Goal: Task Accomplishment & Management: Use online tool/utility

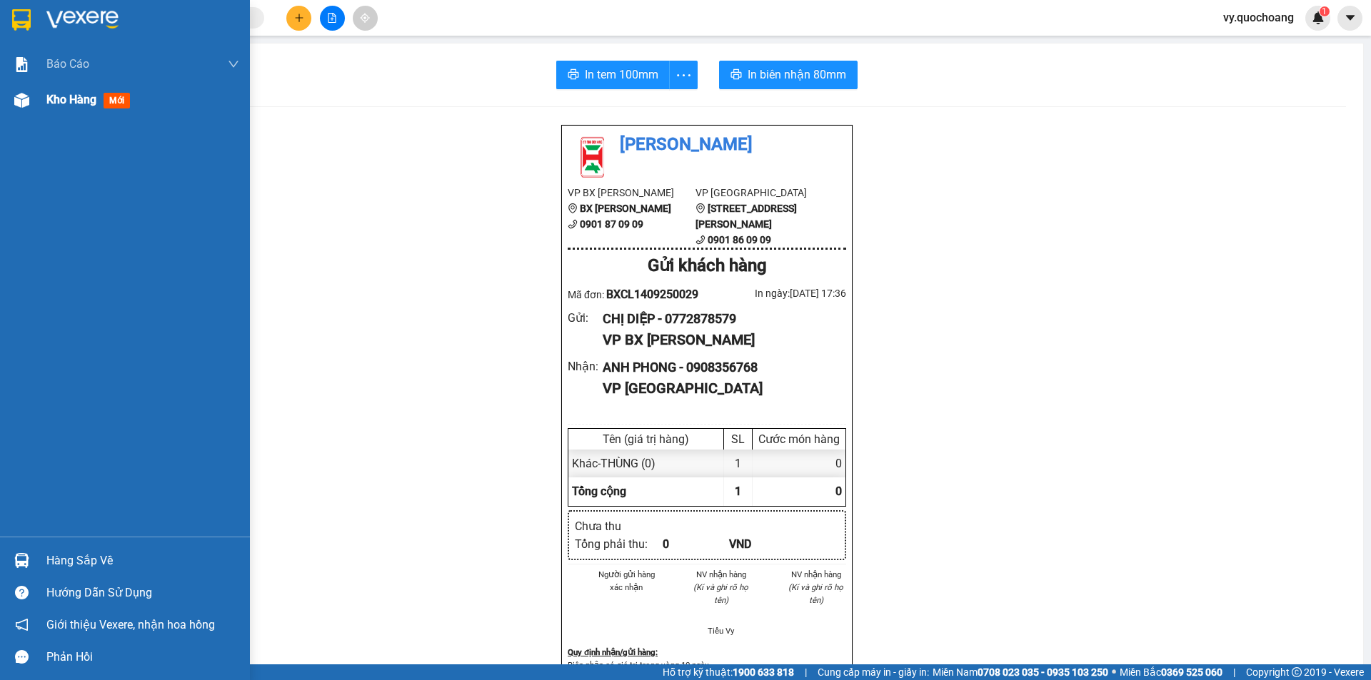
click at [21, 106] on img at bounding box center [21, 100] width 15 height 15
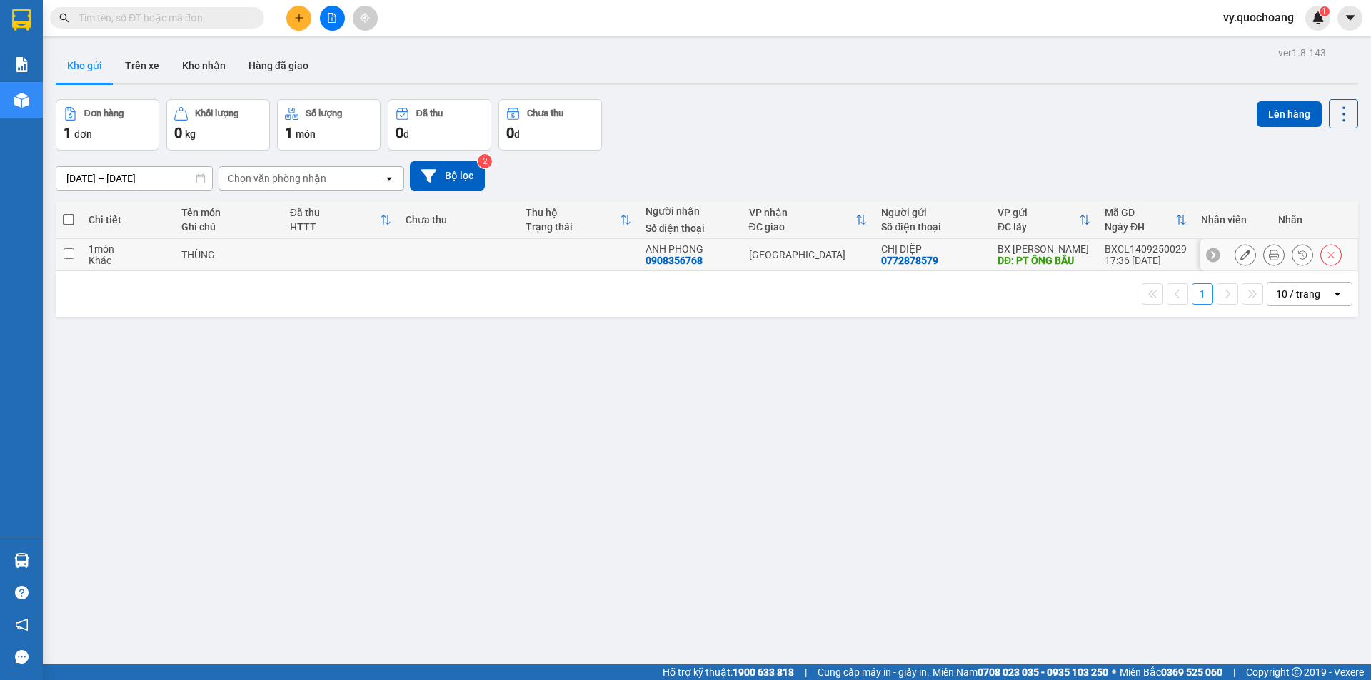
click at [757, 251] on div "[GEOGRAPHIC_DATA]" at bounding box center [808, 254] width 119 height 11
checkbox input "true"
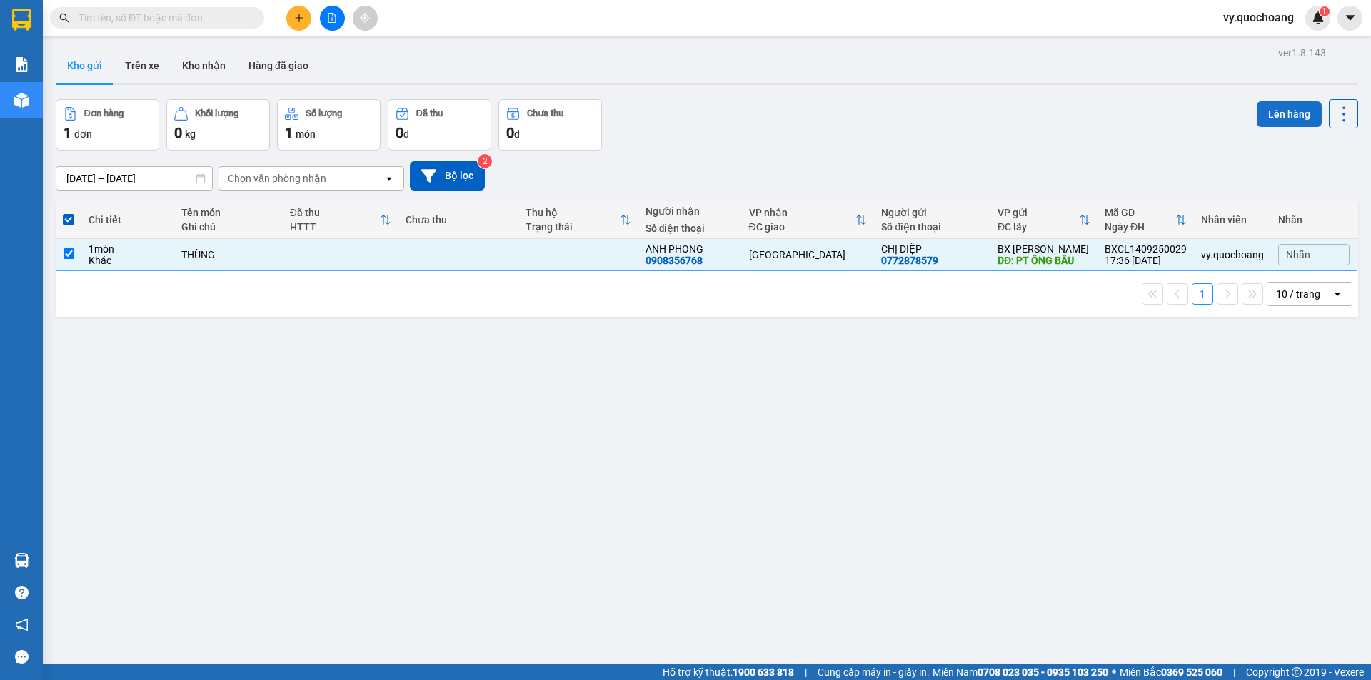
click at [1283, 103] on button "Lên hàng" at bounding box center [1288, 114] width 65 height 26
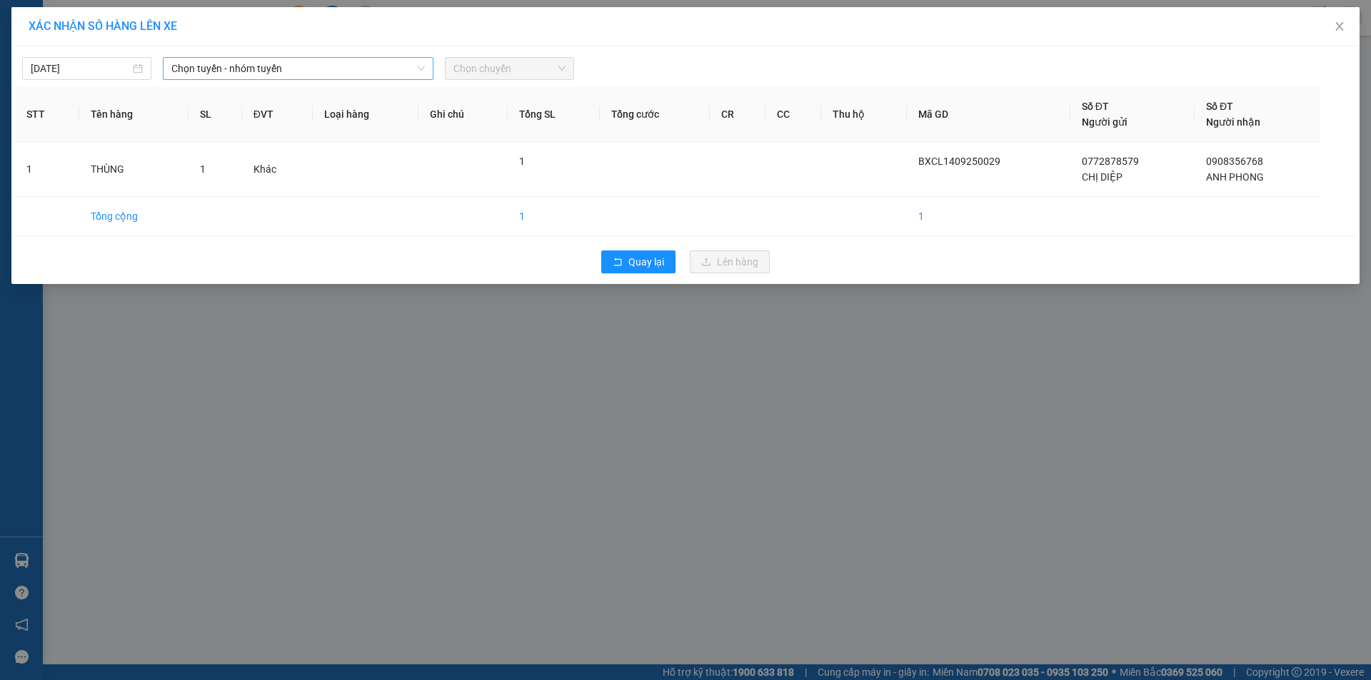
click at [370, 74] on span "Chọn tuyến - nhóm tuyến" at bounding box center [297, 68] width 253 height 21
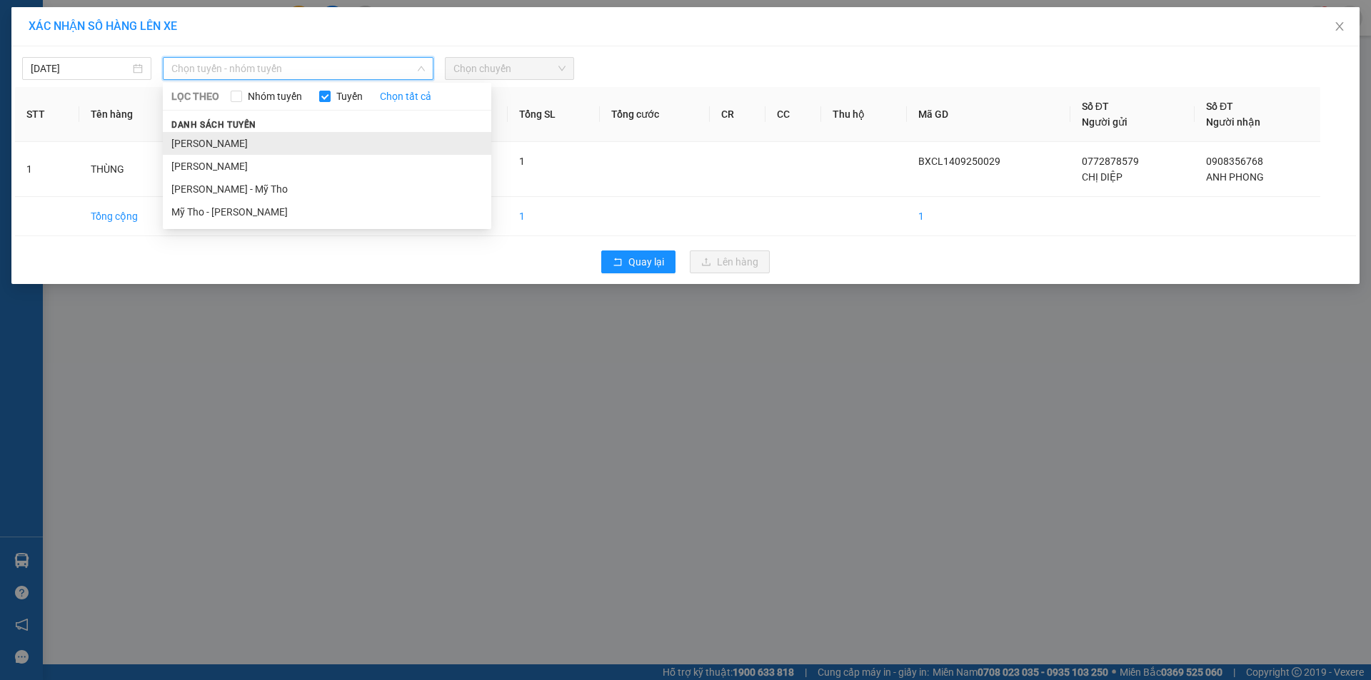
click at [348, 136] on li "[PERSON_NAME]" at bounding box center [327, 143] width 328 height 23
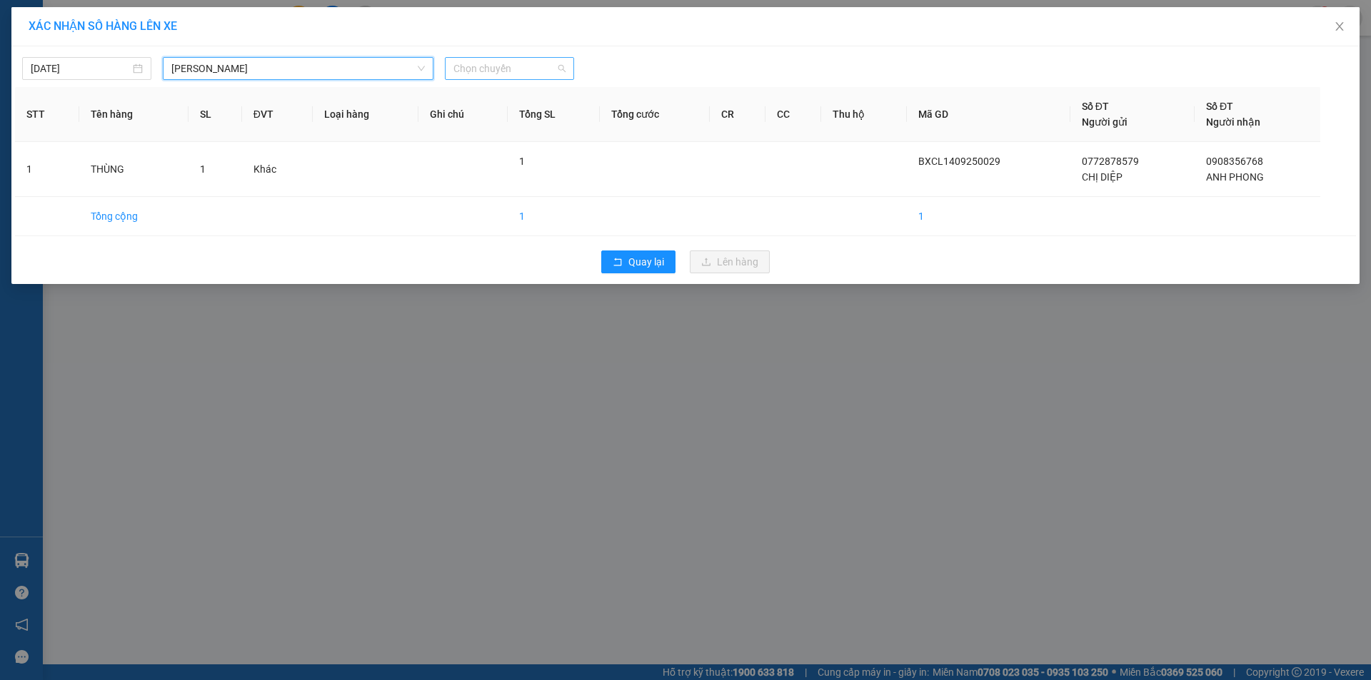
click at [538, 68] on span "Chọn chuyến" at bounding box center [509, 68] width 112 height 21
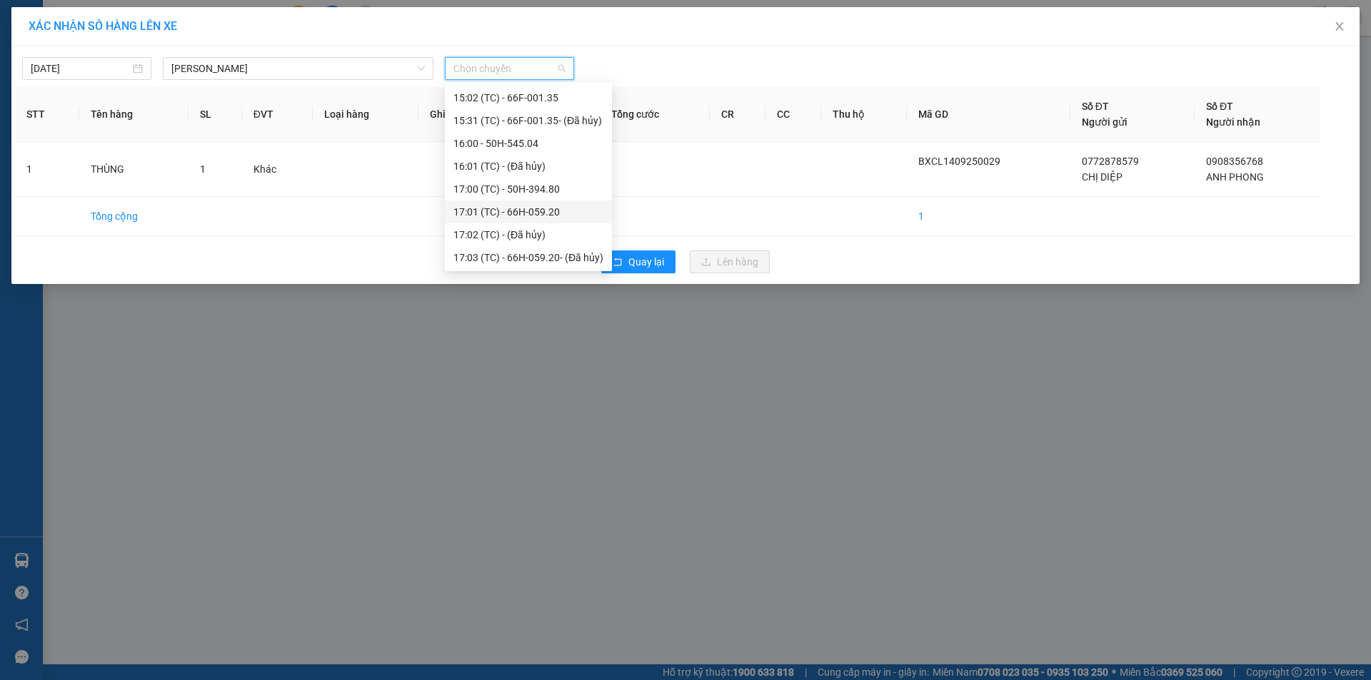
scroll to position [785, 0]
click at [510, 198] on div "18:00 - 50H-299.15" at bounding box center [528, 203] width 150 height 16
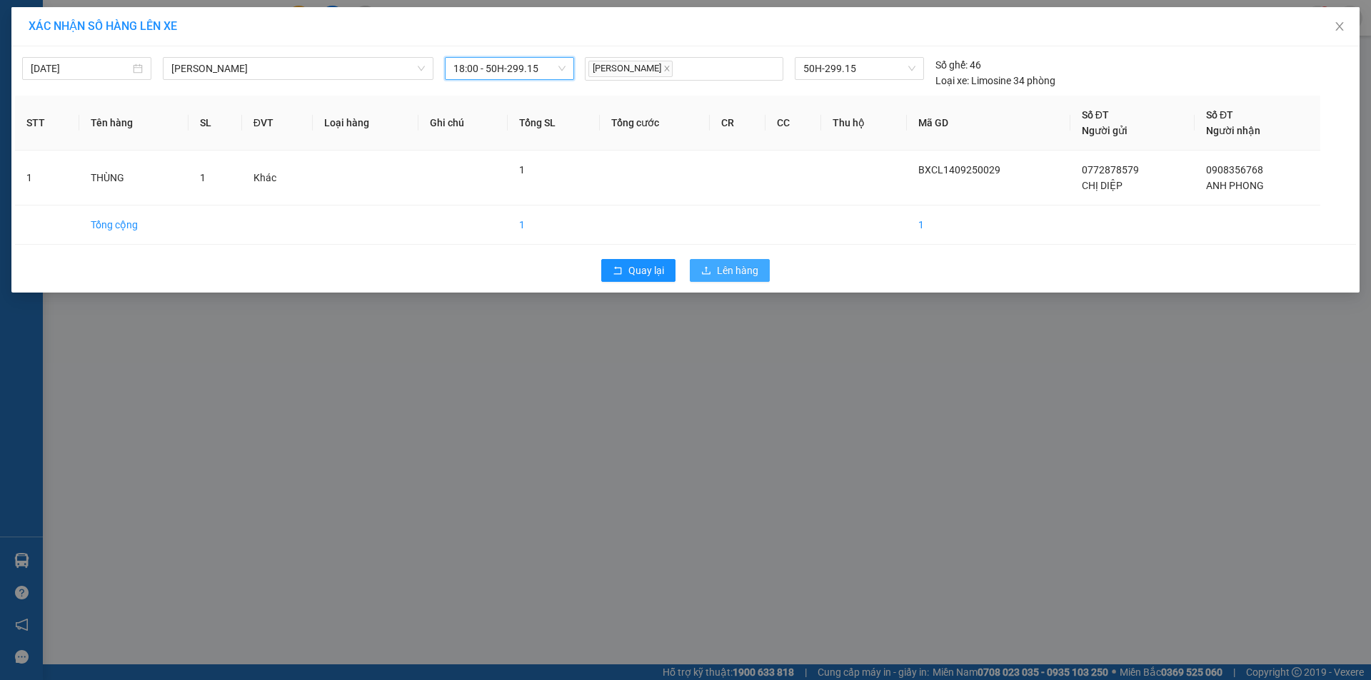
click at [735, 271] on span "Lên hàng" at bounding box center [737, 271] width 41 height 16
